Goal: Use online tool/utility: Utilize a website feature to perform a specific function

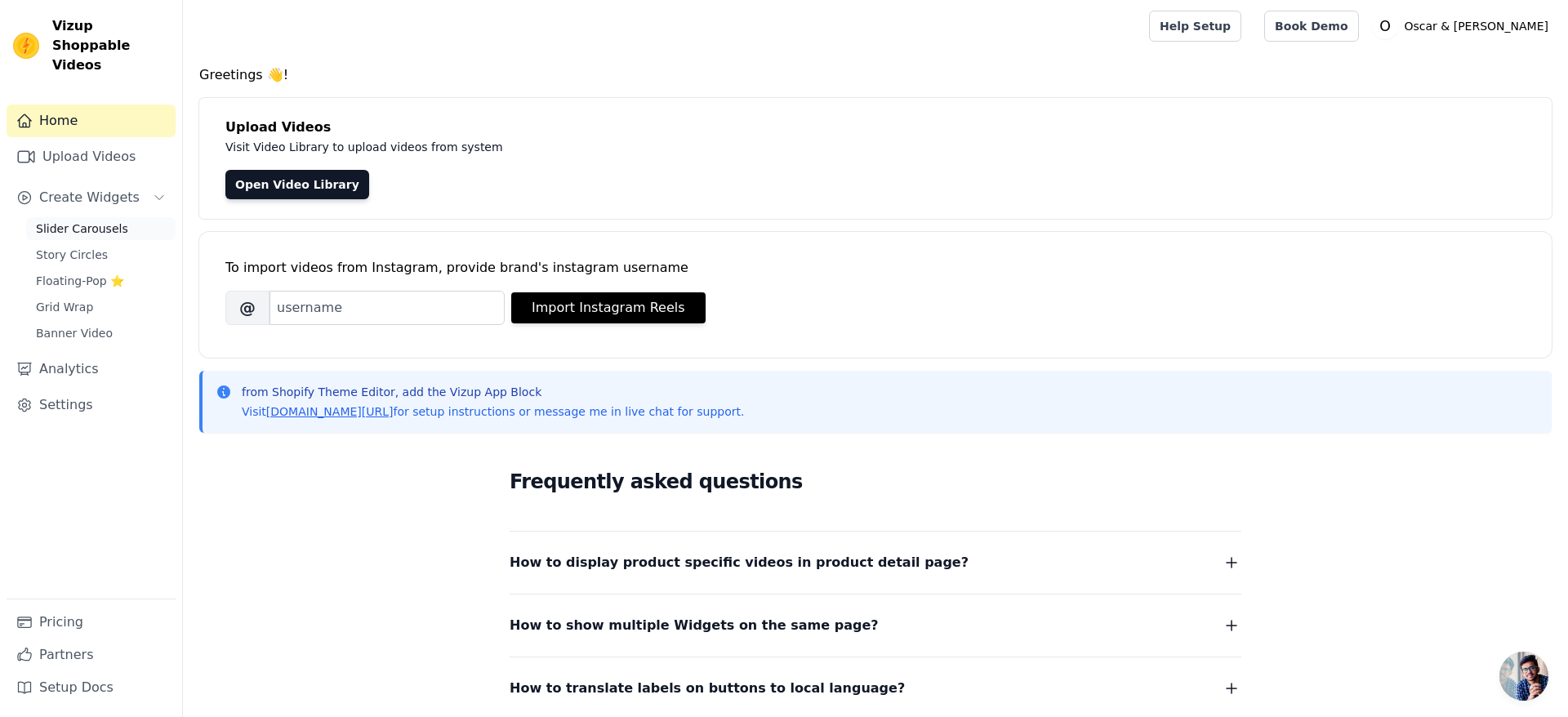
click at [67, 221] on span "Slider Carousels" at bounding box center [82, 229] width 92 height 17
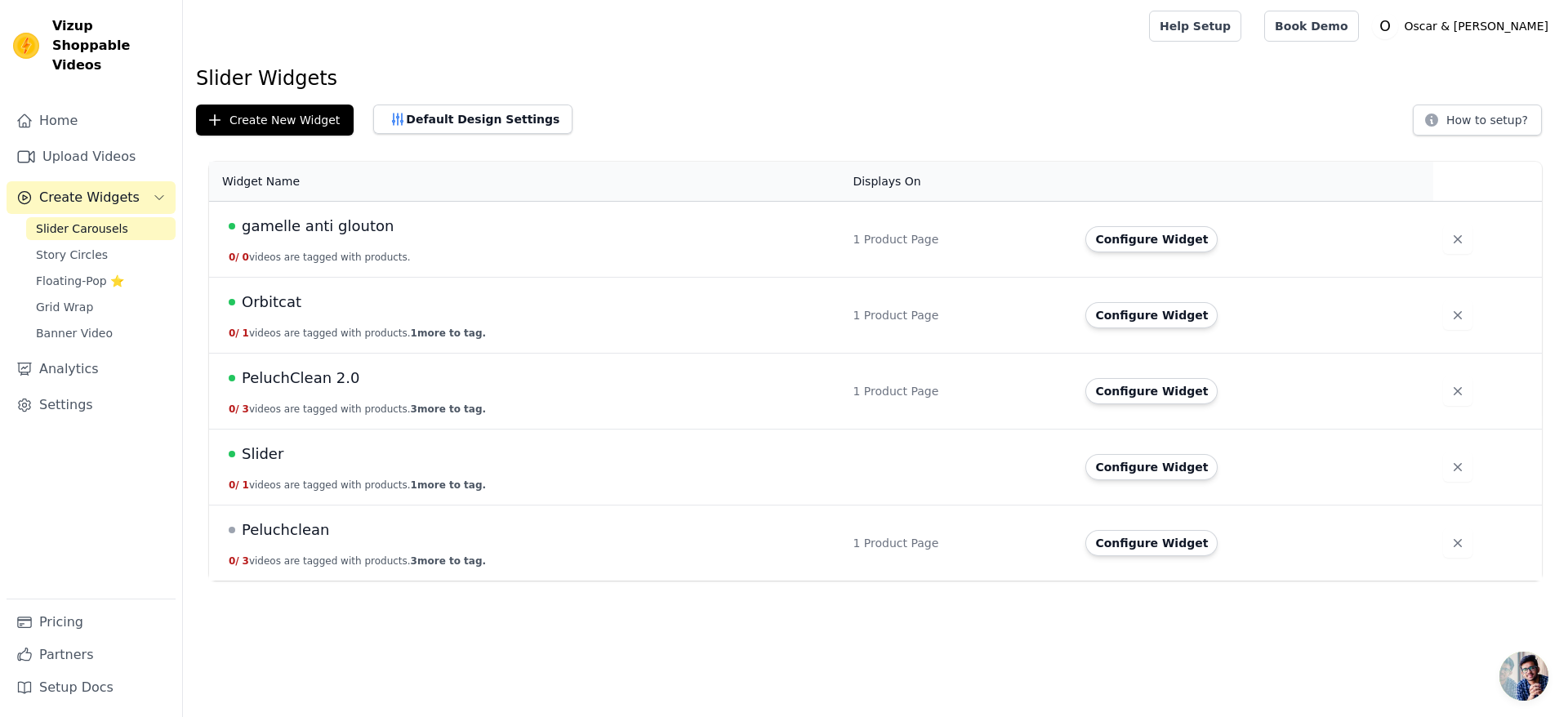
click at [650, 581] on html "Vizup Shoppable Videos Home Upload Videos Create Widgets Slider Carousels Story…" at bounding box center [784, 290] width 1568 height 581
click at [1144, 392] on button "Configure Widget" at bounding box center [1151, 391] width 133 height 26
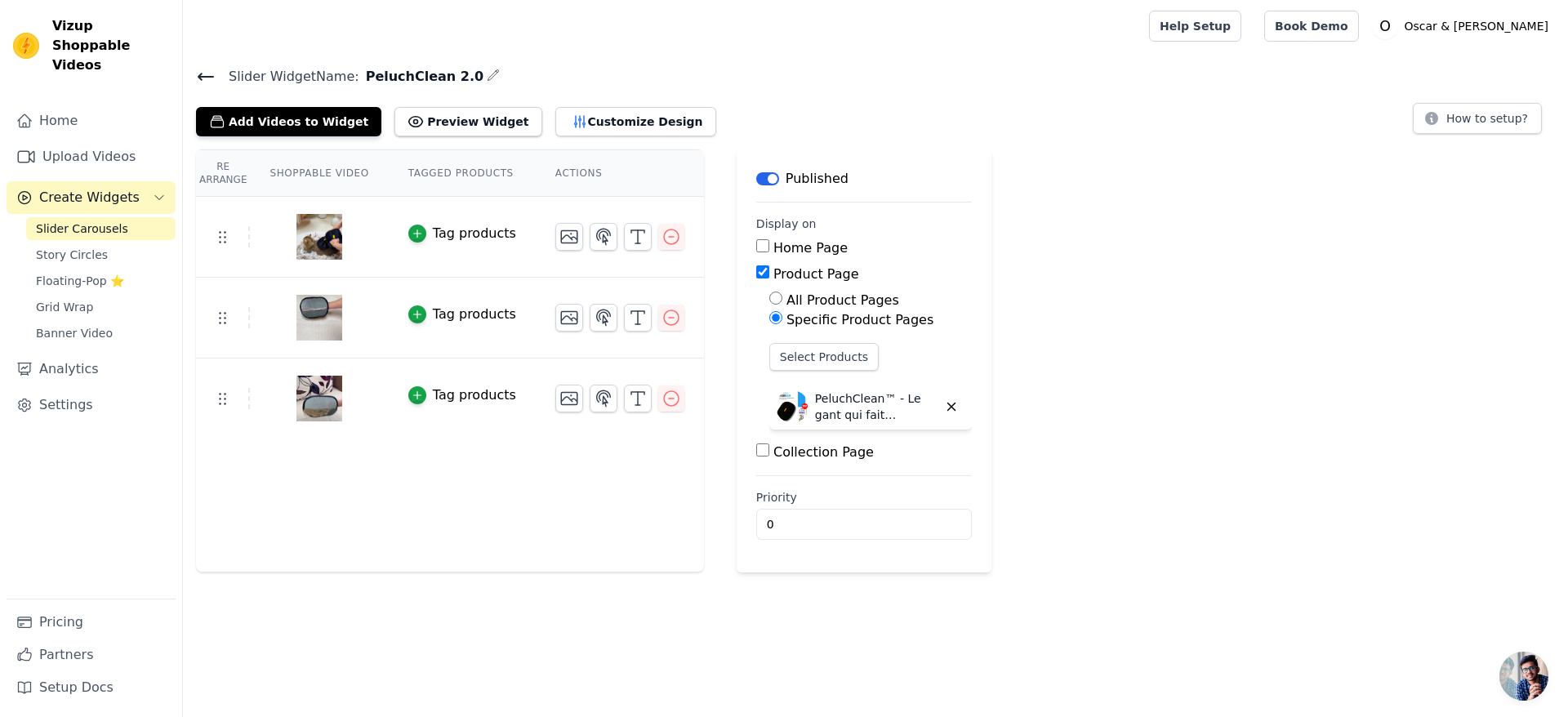
click at [760, 184] on button "Label" at bounding box center [767, 179] width 23 height 13
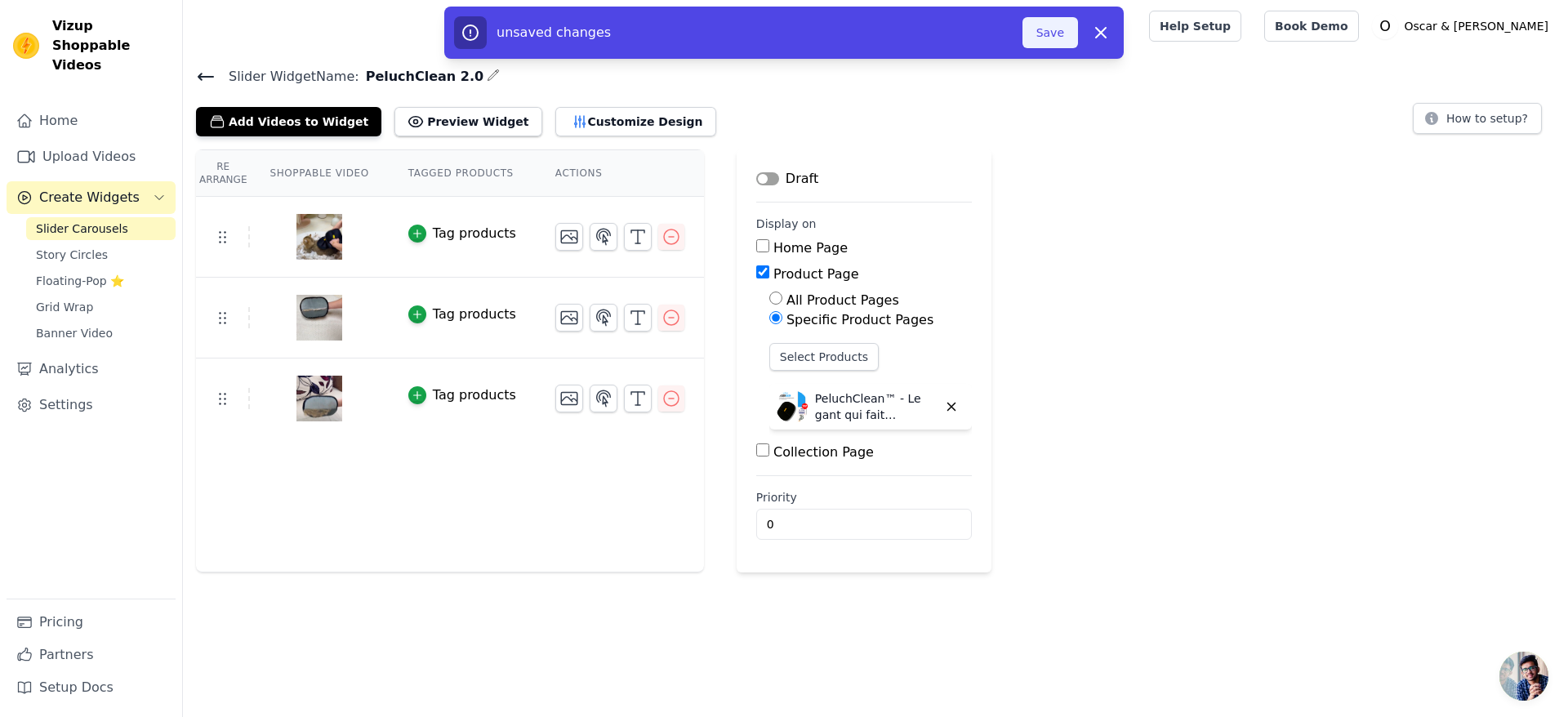
click at [1056, 36] on button "Save" at bounding box center [1050, 33] width 55 height 31
click at [1057, 35] on button "Save" at bounding box center [1050, 33] width 55 height 31
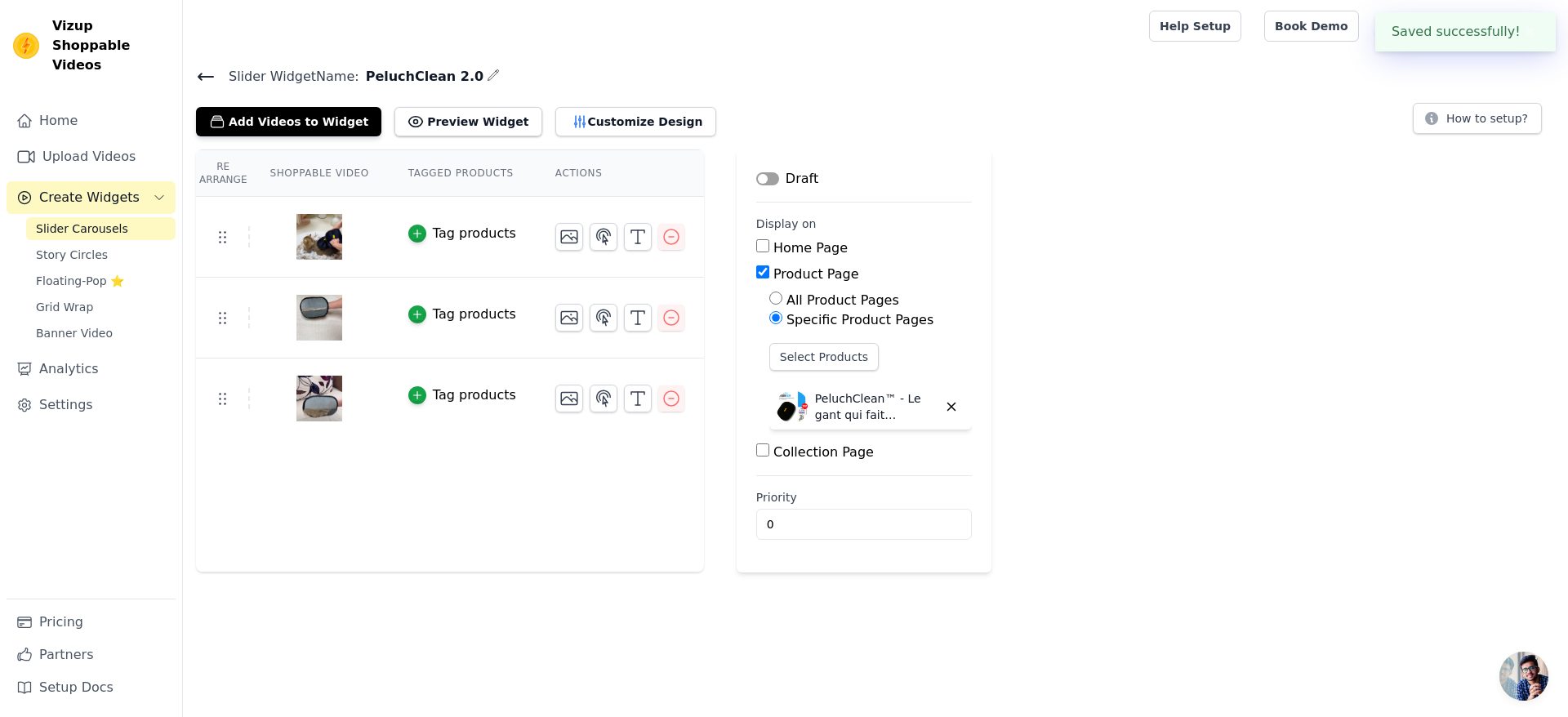
click at [114, 221] on span "Slider Carousels" at bounding box center [82, 229] width 92 height 17
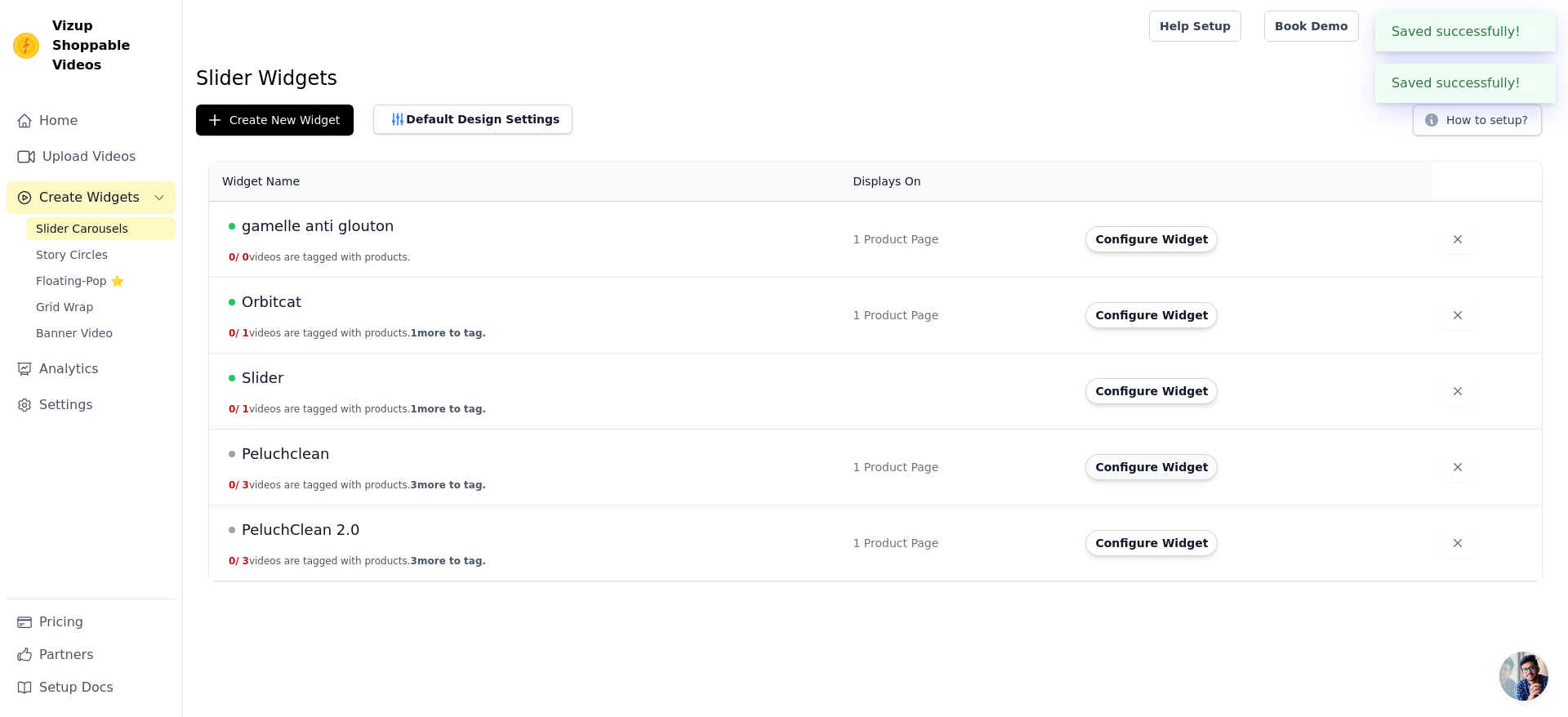
click at [1157, 460] on button "Configure Widget" at bounding box center [1151, 467] width 133 height 26
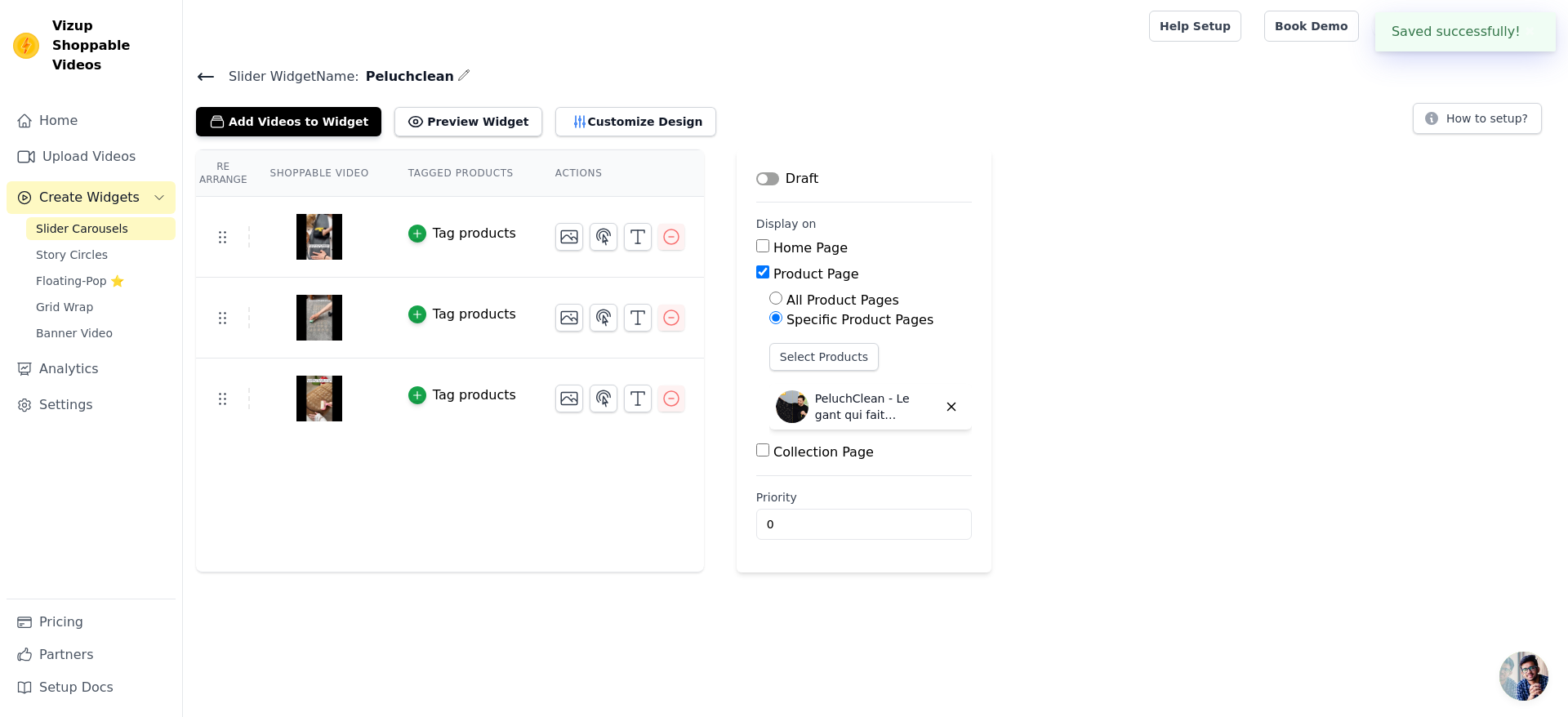
click at [766, 178] on button "Label" at bounding box center [767, 179] width 23 height 13
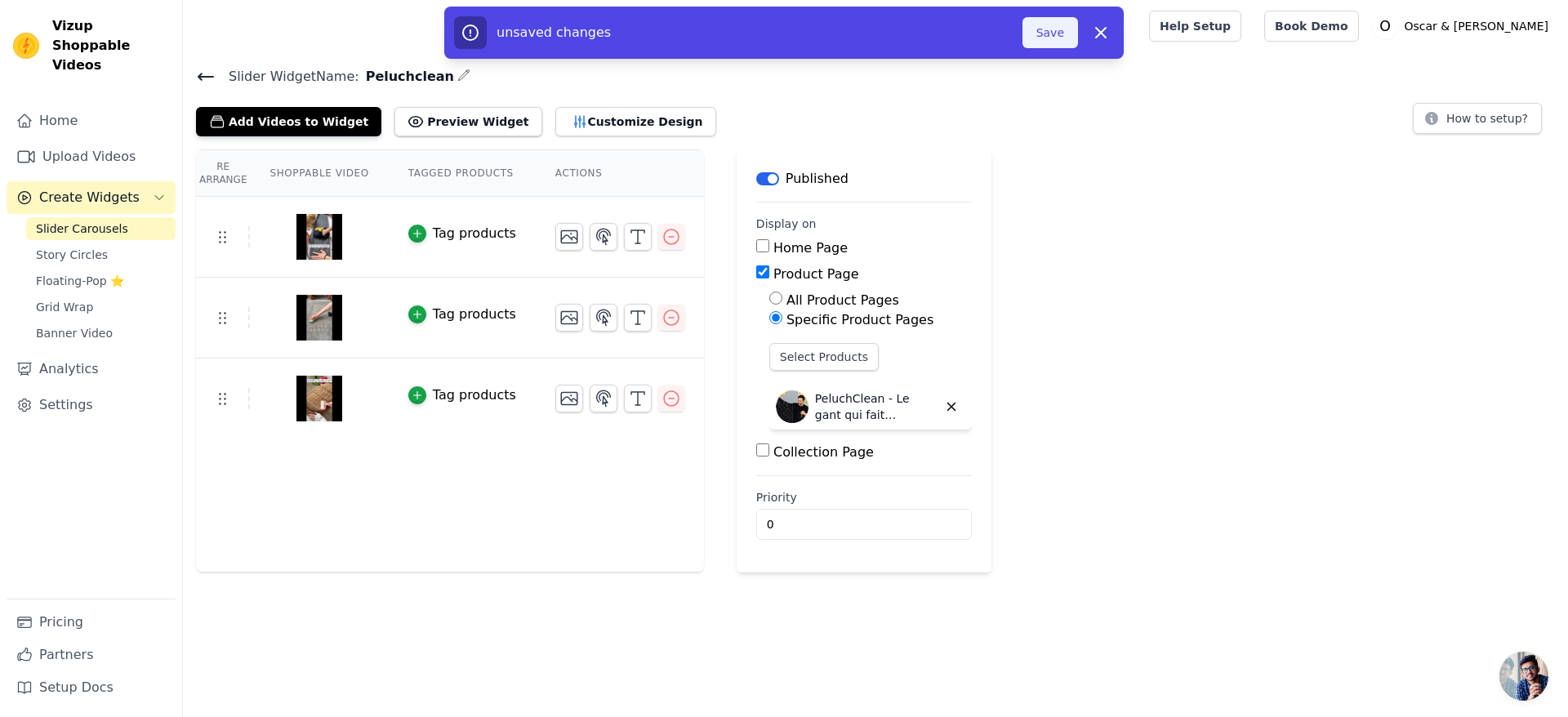
click at [1052, 29] on button "Save" at bounding box center [1050, 33] width 55 height 31
click at [1045, 32] on button "Save" at bounding box center [1050, 33] width 55 height 31
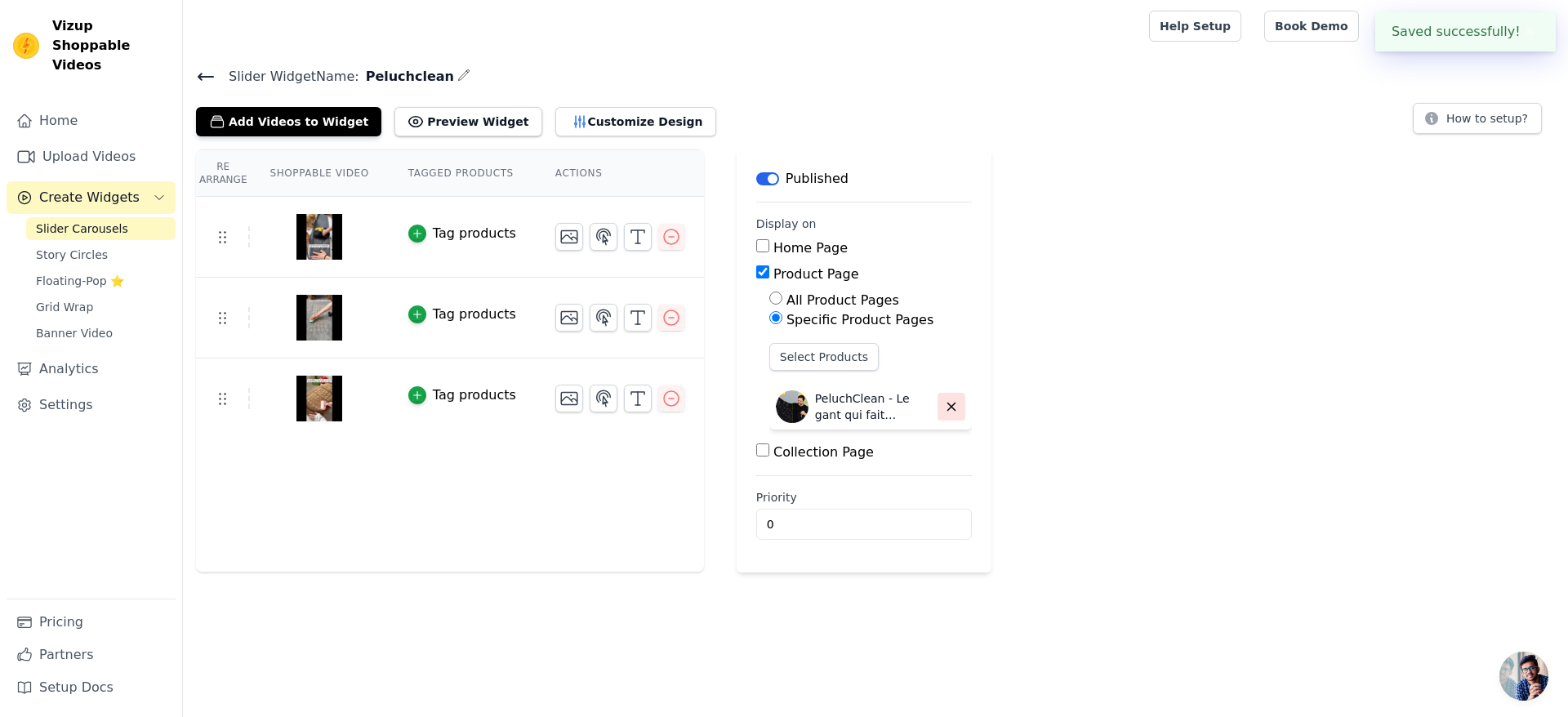
click at [944, 411] on icon "button" at bounding box center [951, 407] width 15 height 15
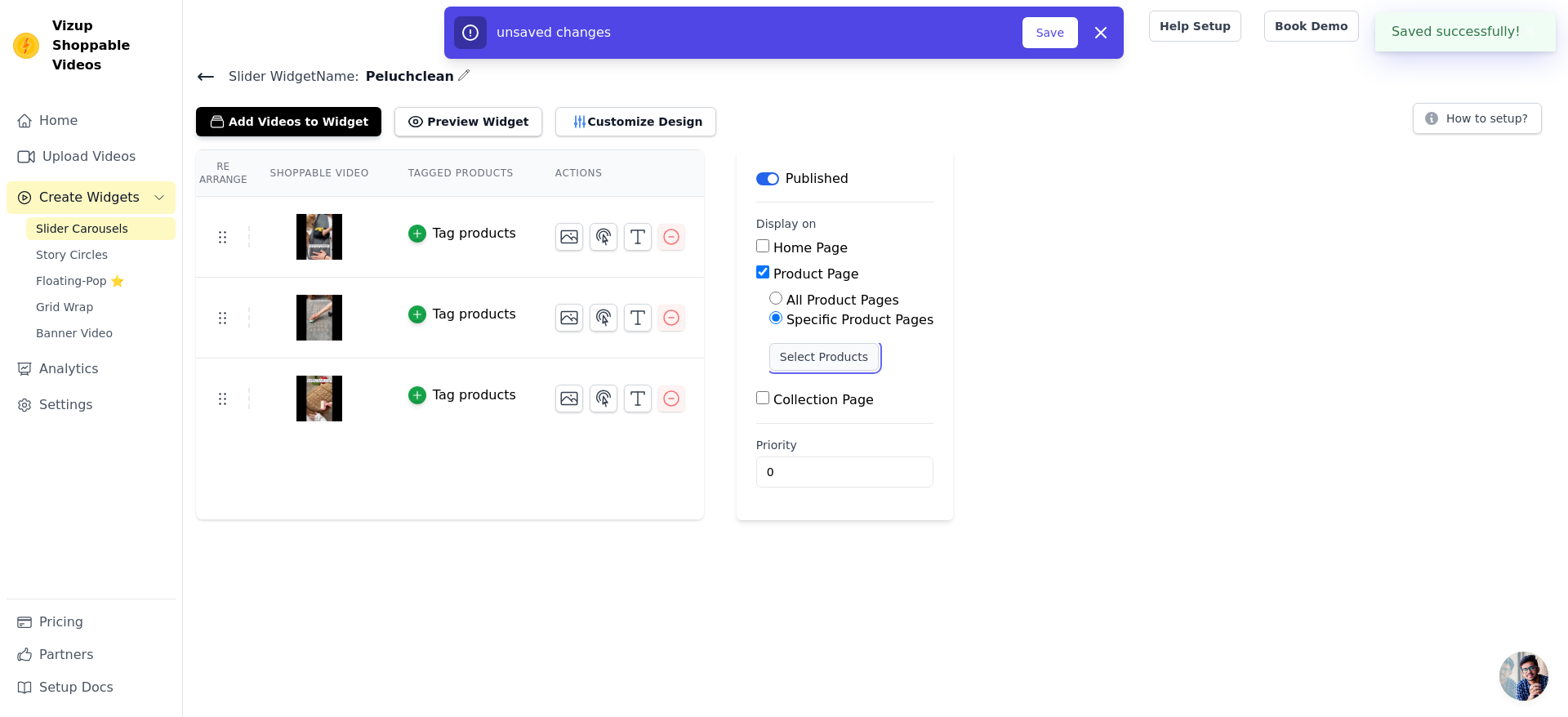
click at [839, 362] on button "Select Products" at bounding box center [824, 357] width 110 height 28
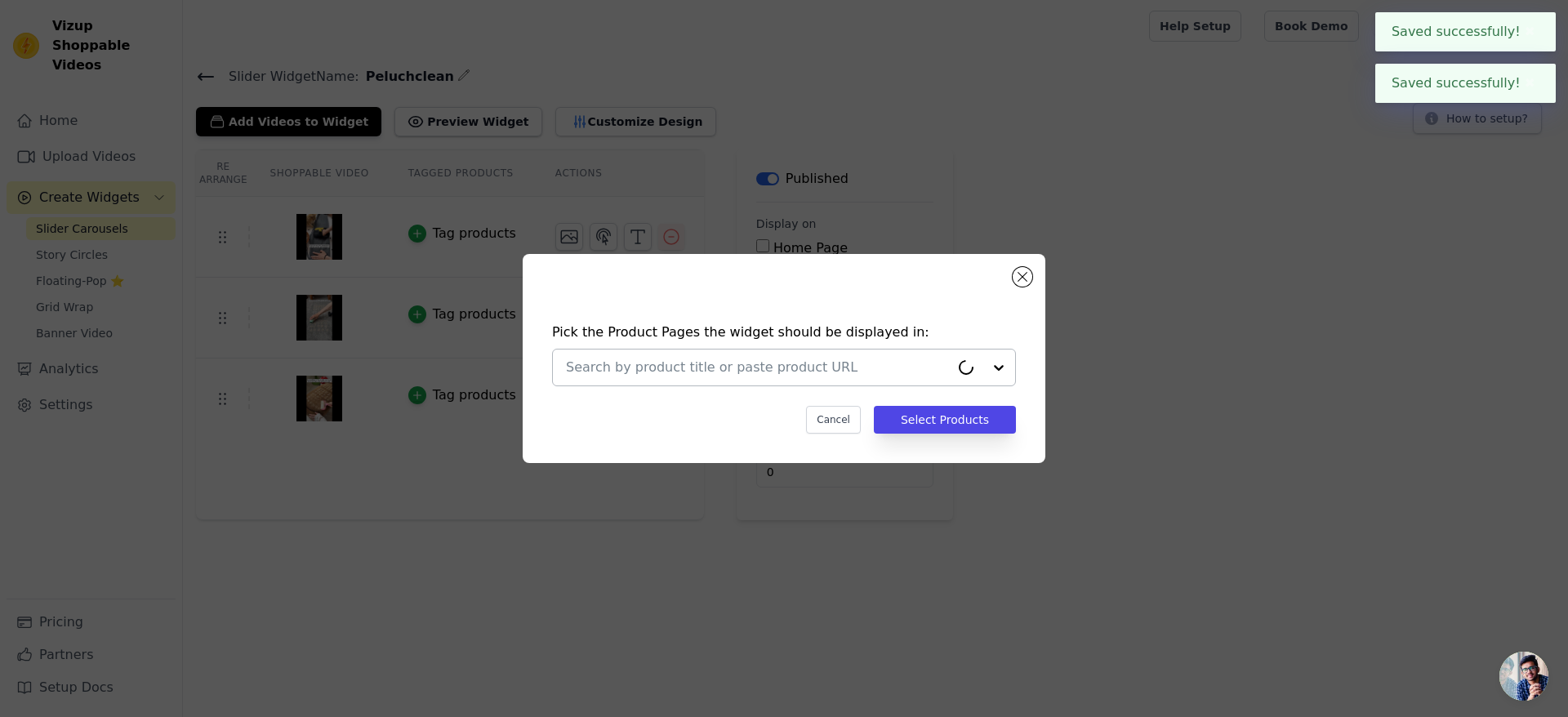
click at [836, 363] on input "text" at bounding box center [757, 367] width 384 height 19
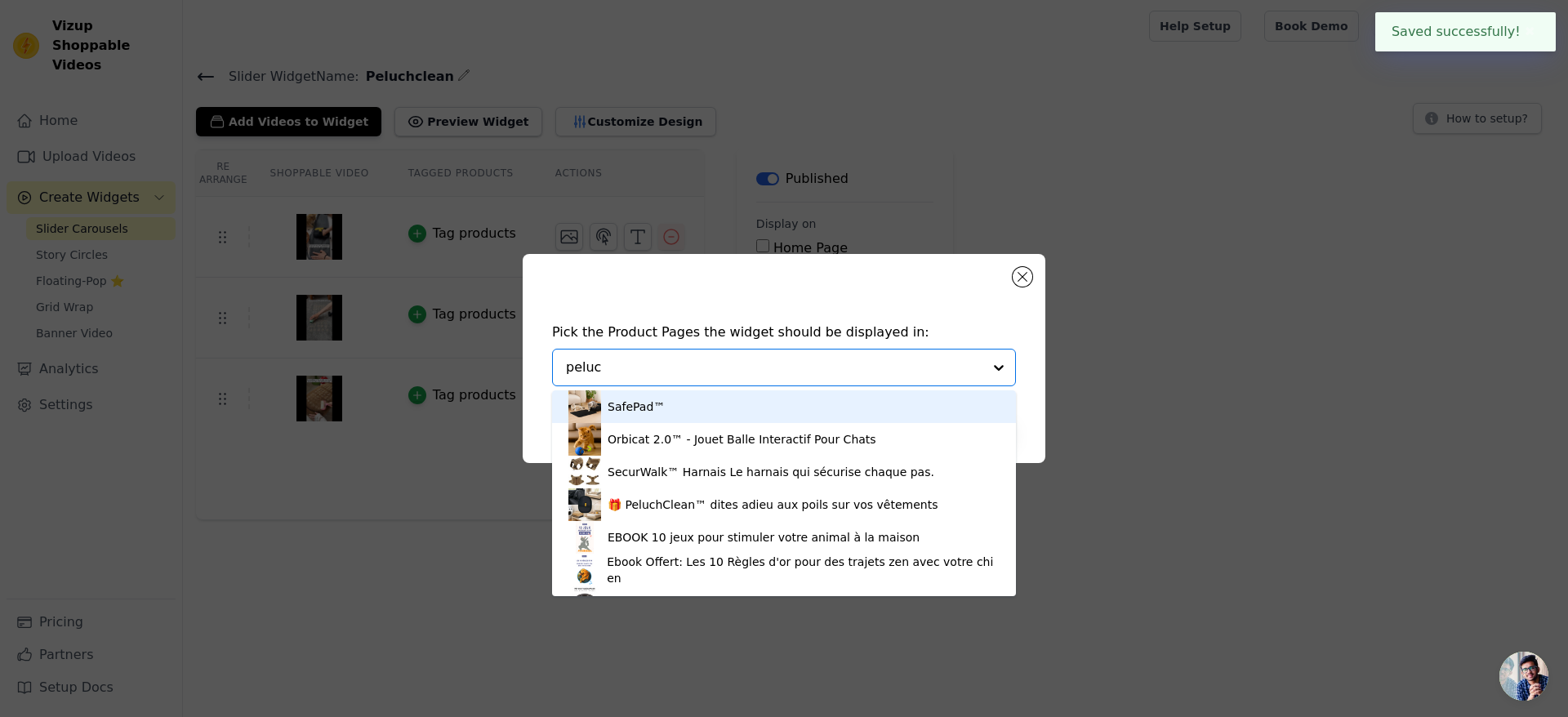
type input "peluch"
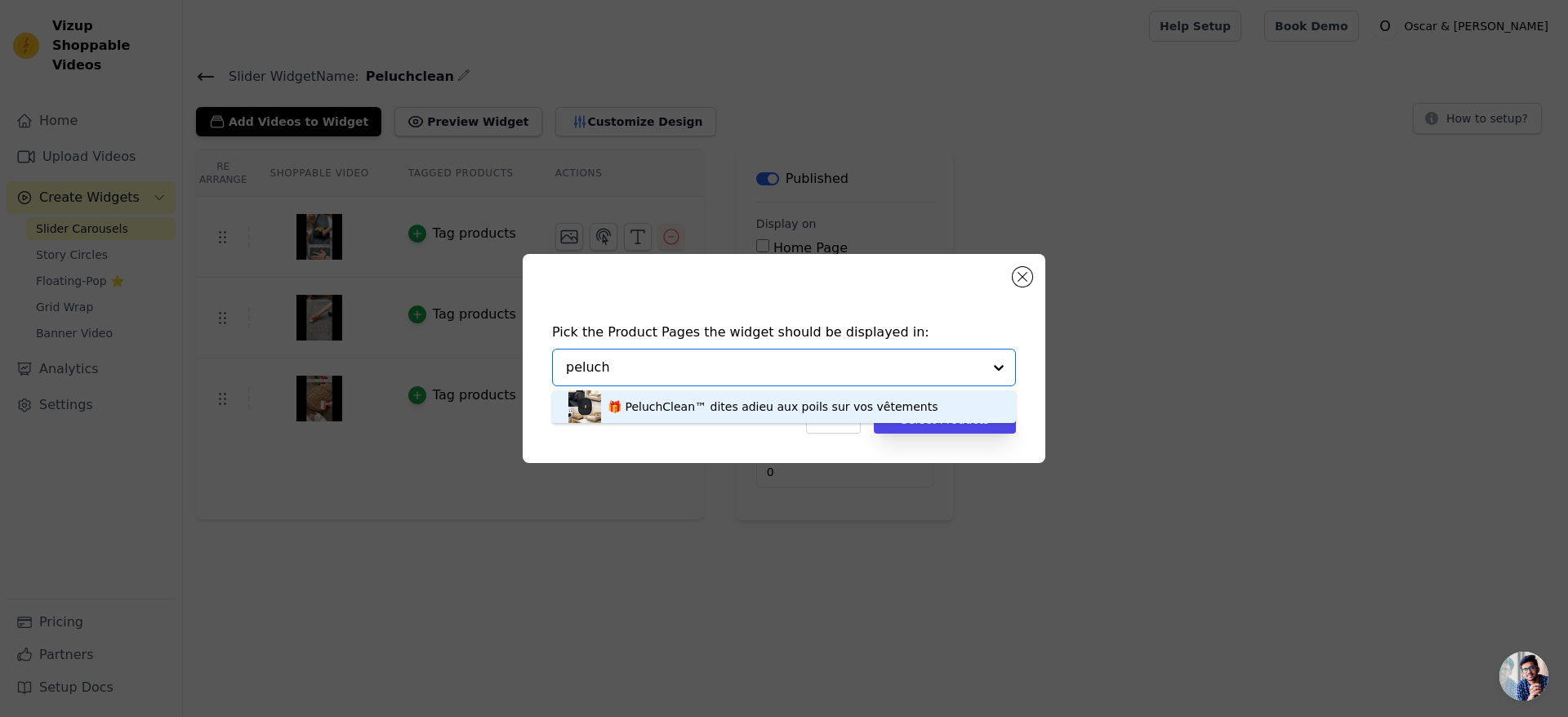
click at [781, 401] on div "🎁 PeluchClean™ dites adieu aux poils sur vos vêtements" at bounding box center [772, 407] width 330 height 17
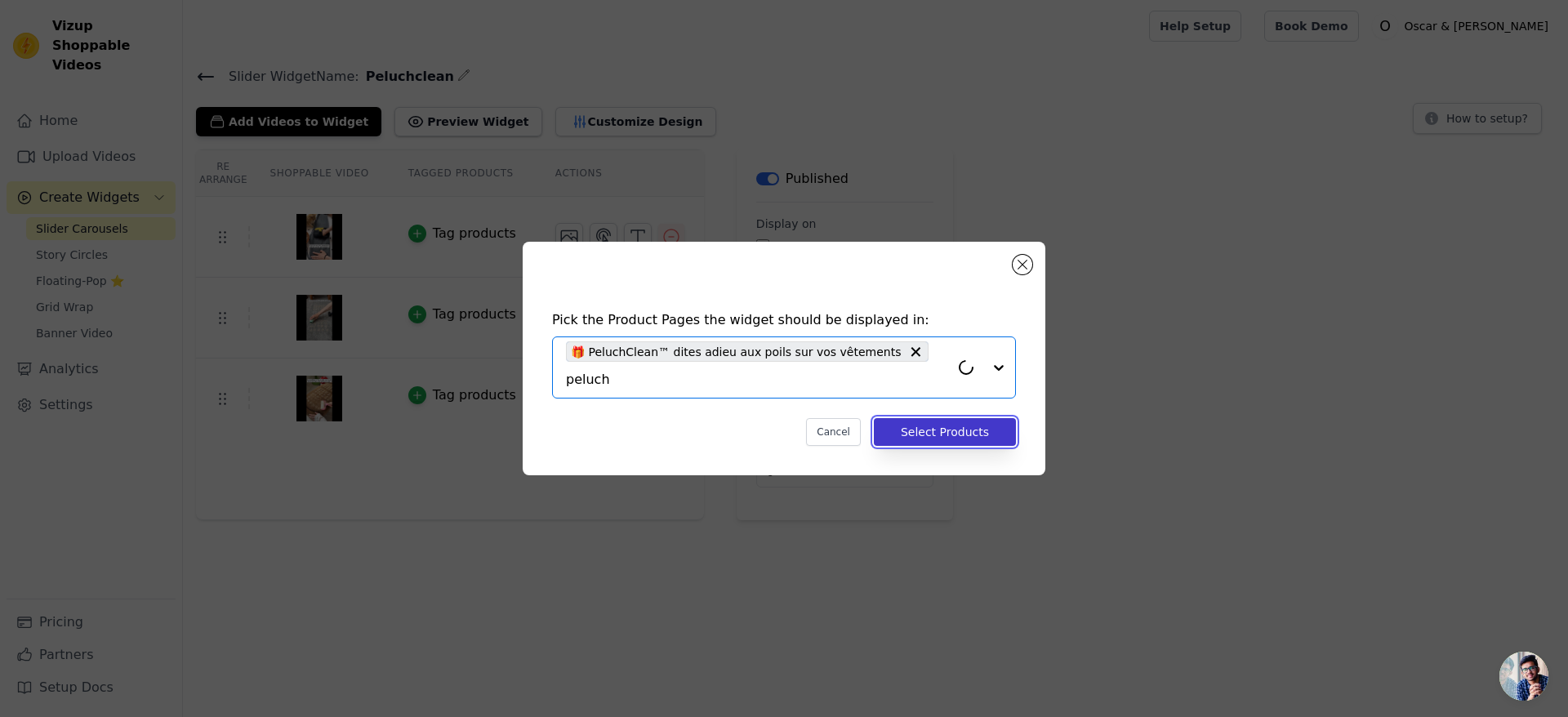
click at [938, 422] on button "Select Products" at bounding box center [945, 432] width 142 height 28
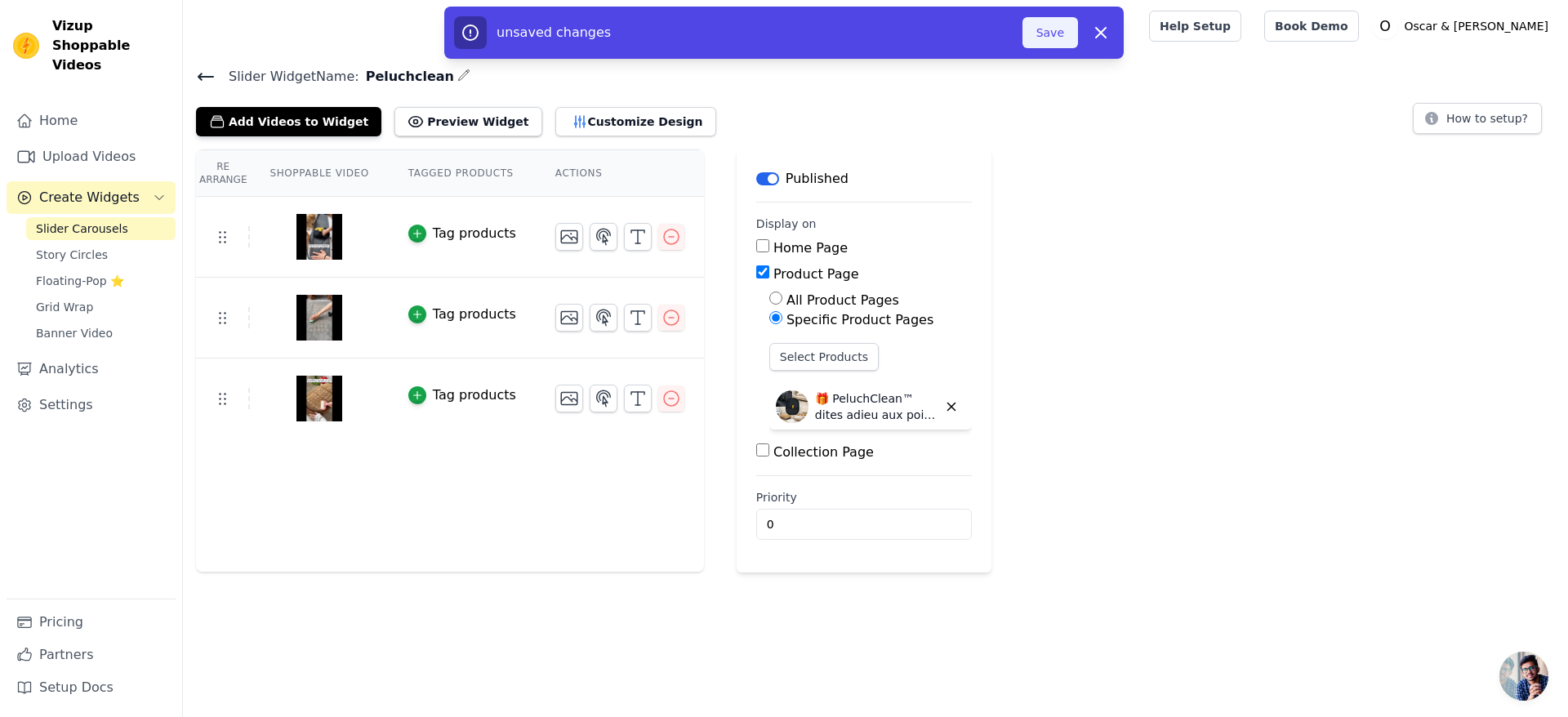
click at [1049, 33] on button "Save" at bounding box center [1050, 33] width 55 height 31
